Goal: Task Accomplishment & Management: Manage account settings

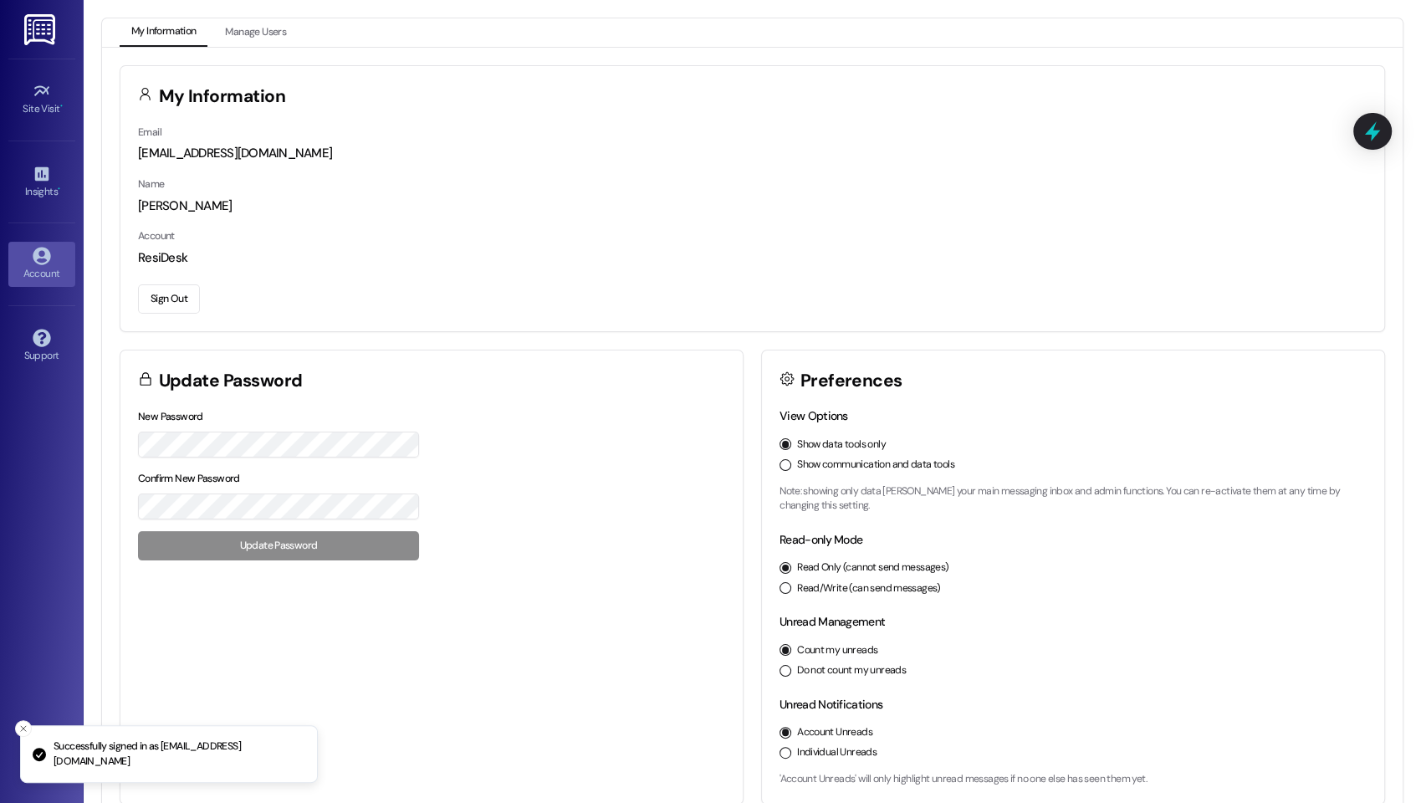
click at [284, 48] on div "My Information Email [EMAIL_ADDRESS][DOMAIN_NAME] Name [PERSON_NAME] Account Re…" at bounding box center [752, 436] width 1301 height 776
click at [282, 31] on button "Manage Users" at bounding box center [255, 32] width 85 height 28
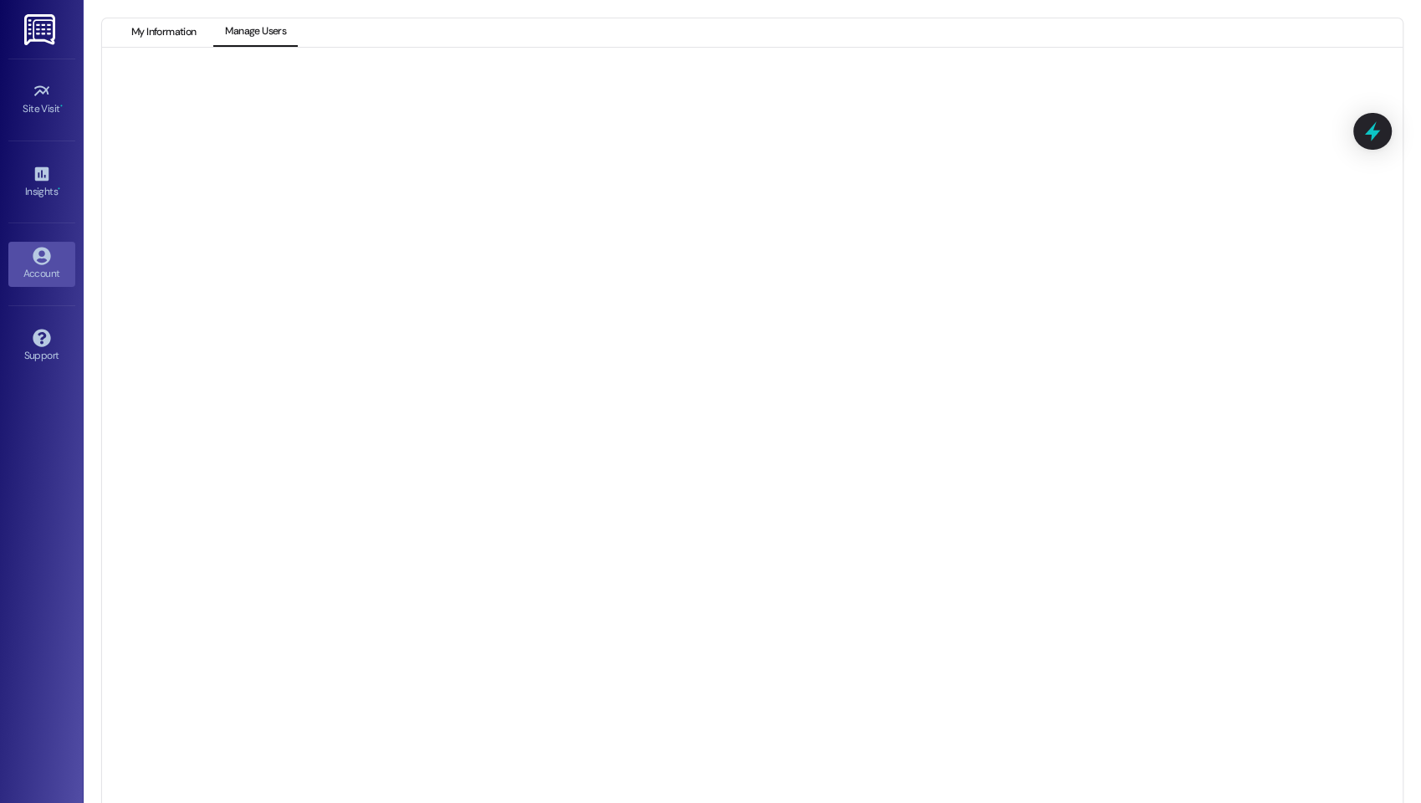
click at [172, 33] on button "My Information" at bounding box center [164, 32] width 88 height 28
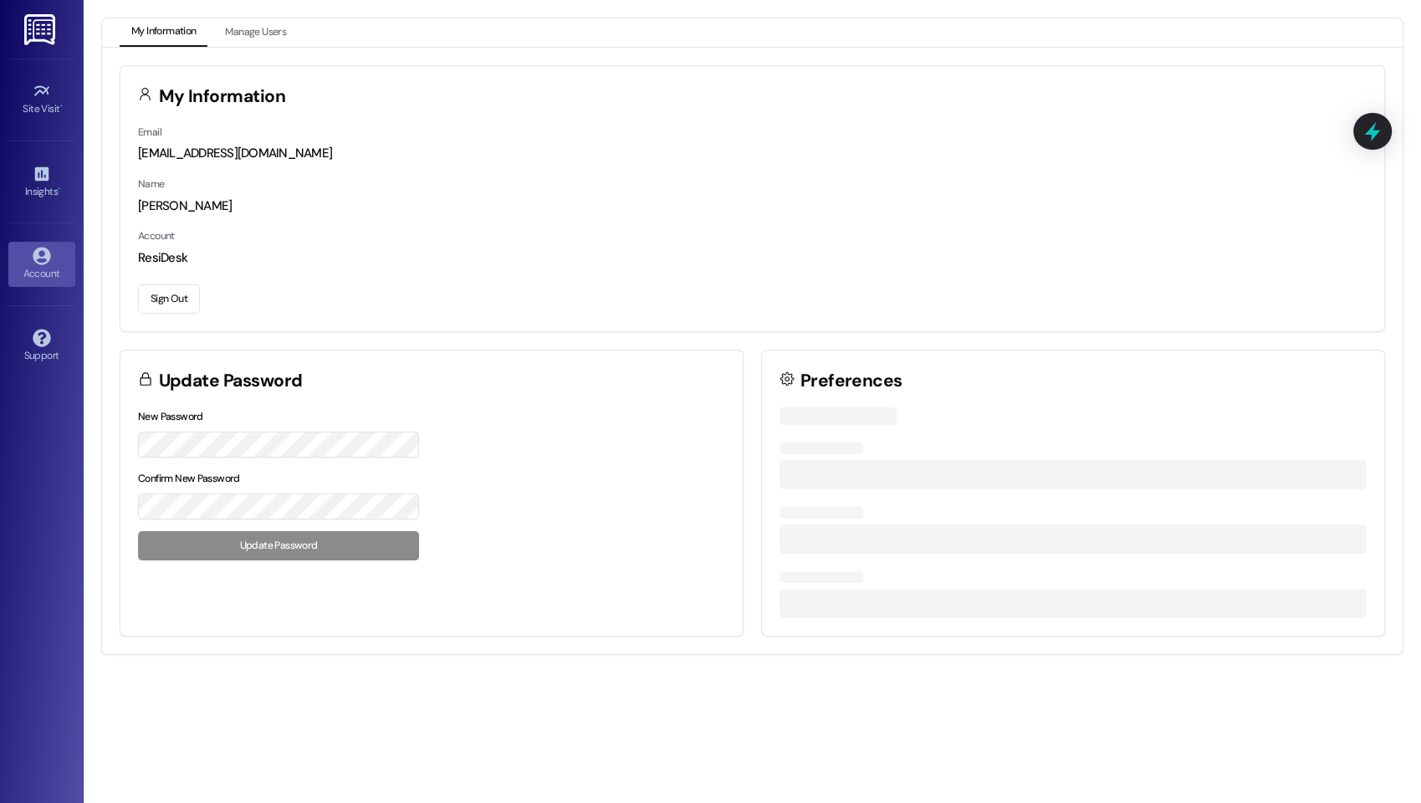
click at [177, 294] on button "Sign Out" at bounding box center [169, 298] width 62 height 29
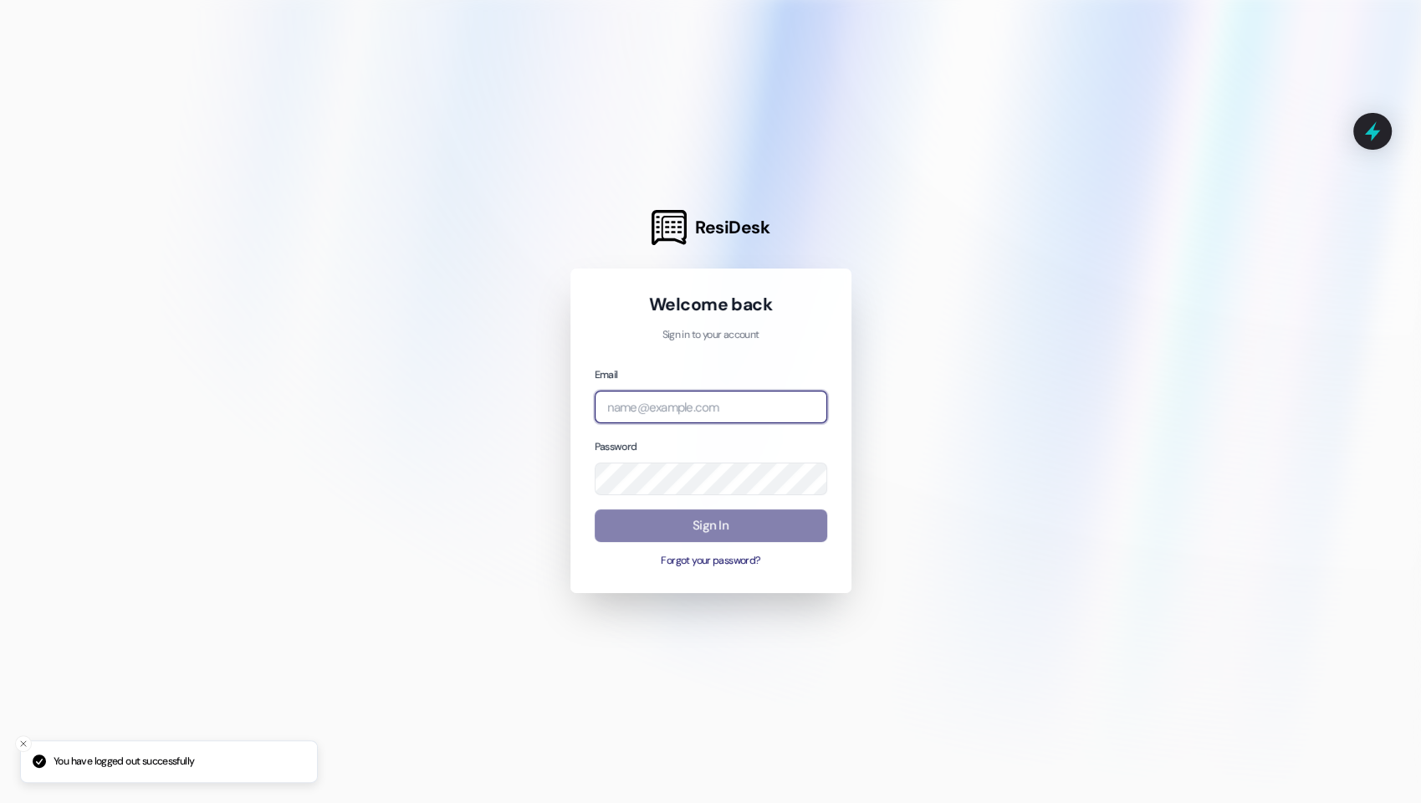
click at [734, 406] on input "email" at bounding box center [711, 407] width 233 height 33
type input "[EMAIL_ADDRESS][DOMAIN_NAME]"
